Goal: Task Accomplishment & Management: Use online tool/utility

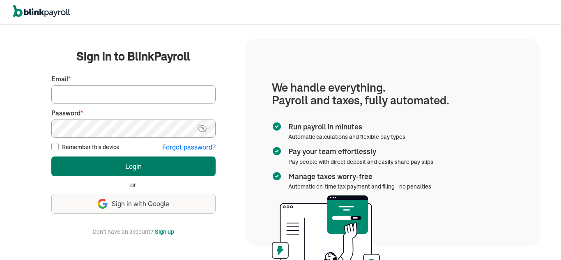
type input "[EMAIL_ADDRESS][DOMAIN_NAME]"
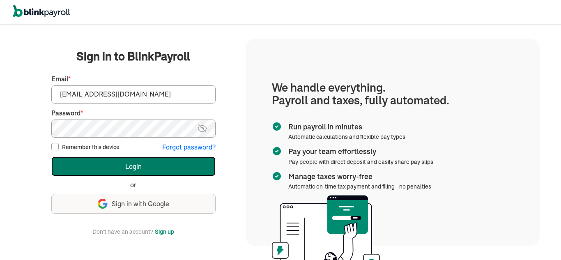
click at [141, 170] on button "Login" at bounding box center [133, 166] width 164 height 20
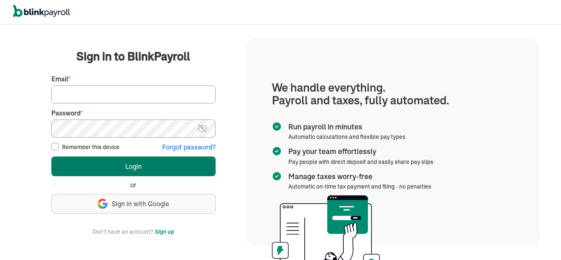
type input "[EMAIL_ADDRESS][DOMAIN_NAME]"
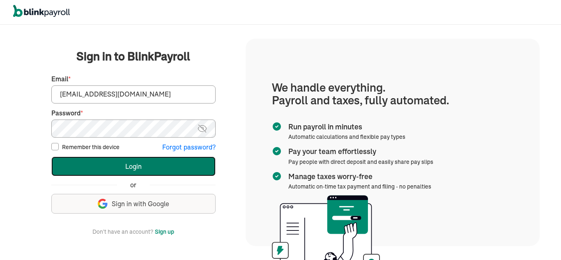
click at [116, 168] on button "Login" at bounding box center [133, 166] width 164 height 20
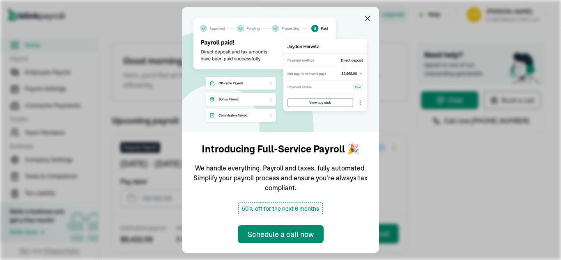
type input "[DATE]"
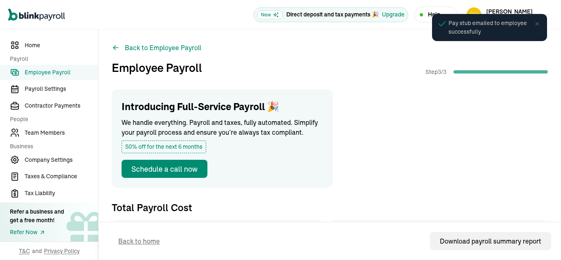
scroll to position [228, 0]
